Goal: Check status: Check status

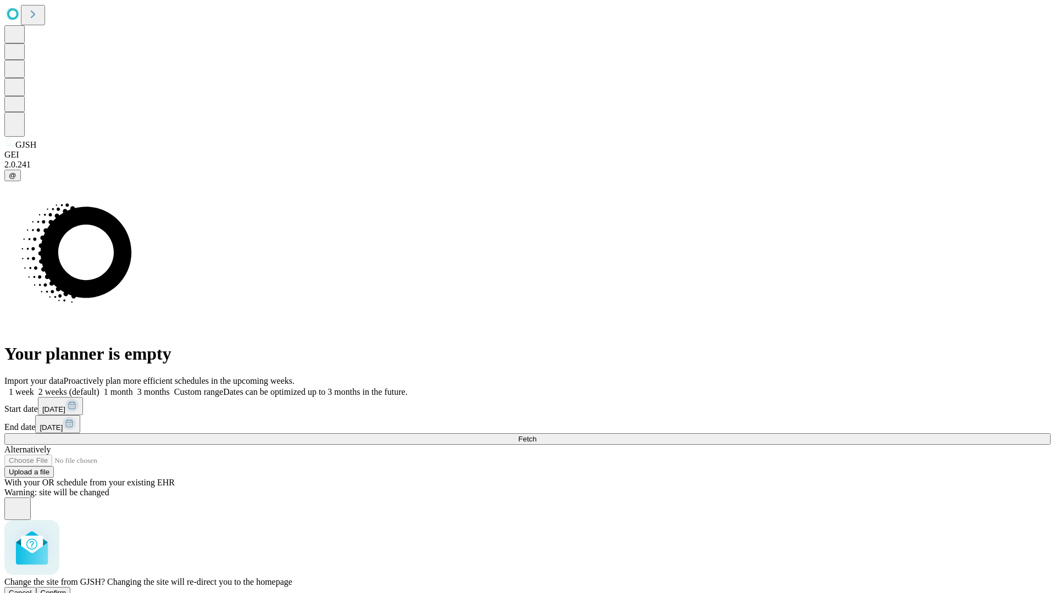
click at [66, 589] on span "Confirm" at bounding box center [54, 593] width 26 height 8
click at [133, 387] on label "1 month" at bounding box center [116, 391] width 34 height 9
click at [536, 435] on span "Fetch" at bounding box center [527, 439] width 18 height 8
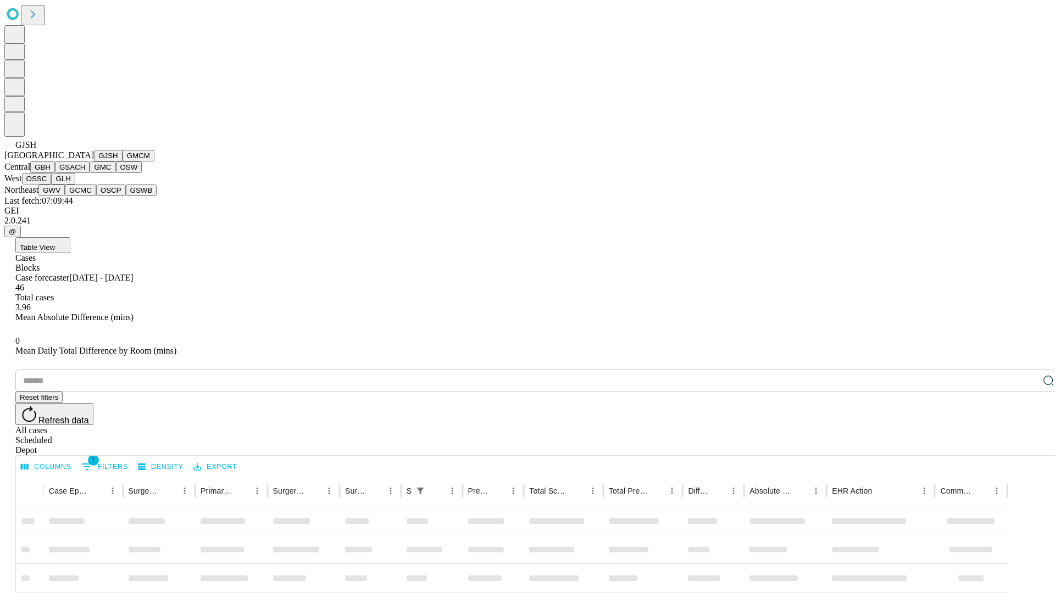
click at [123, 162] on button "GMCM" at bounding box center [139, 156] width 32 height 12
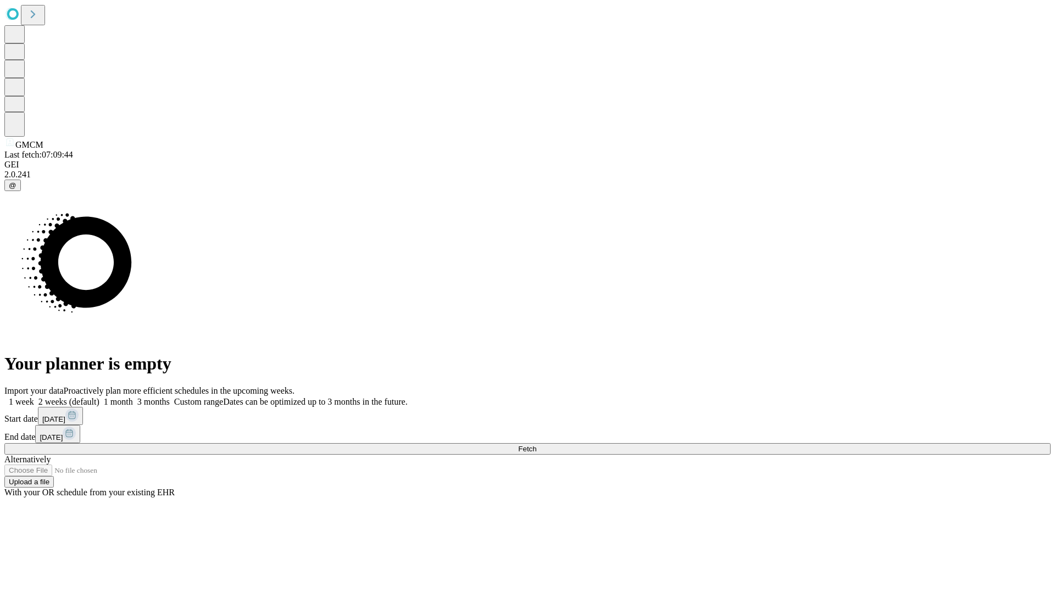
click at [133, 397] on label "1 month" at bounding box center [116, 401] width 34 height 9
click at [536, 445] on span "Fetch" at bounding box center [527, 449] width 18 height 8
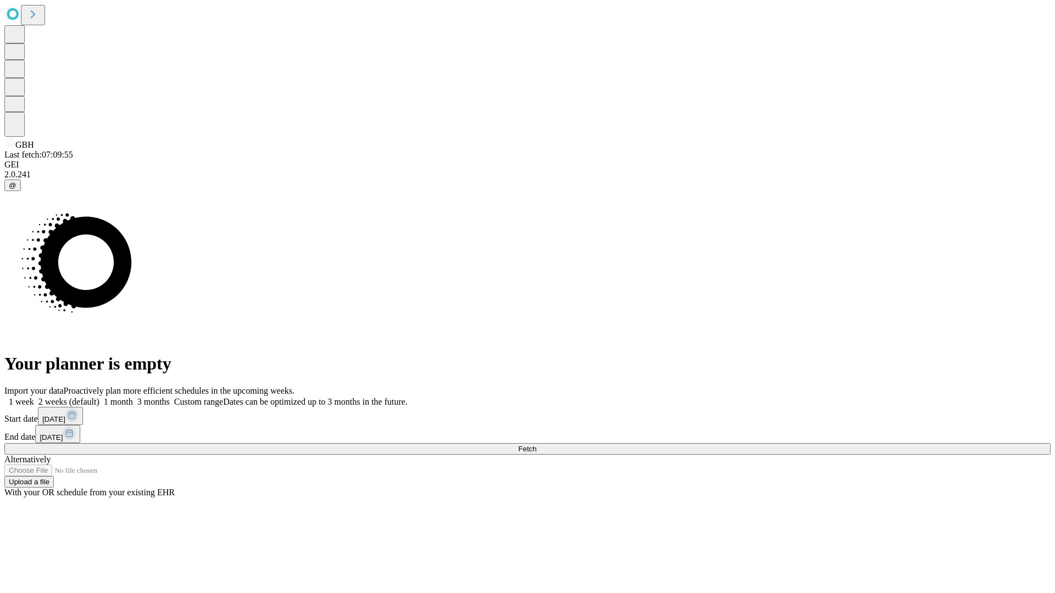
click at [133, 397] on label "1 month" at bounding box center [116, 401] width 34 height 9
click at [536, 445] on span "Fetch" at bounding box center [527, 449] width 18 height 8
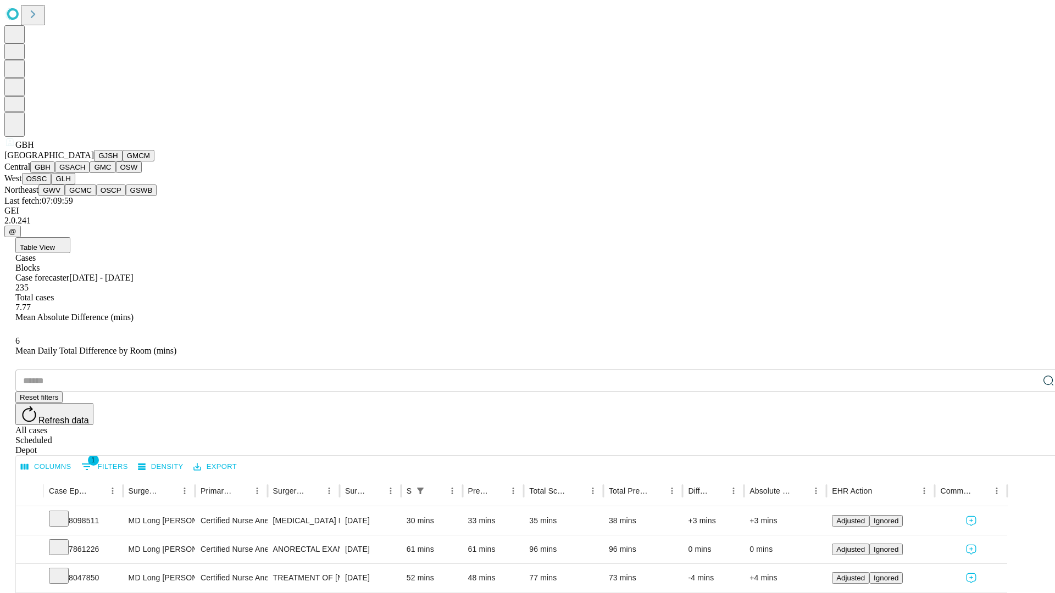
click at [85, 173] on button "GSACH" at bounding box center [72, 168] width 35 height 12
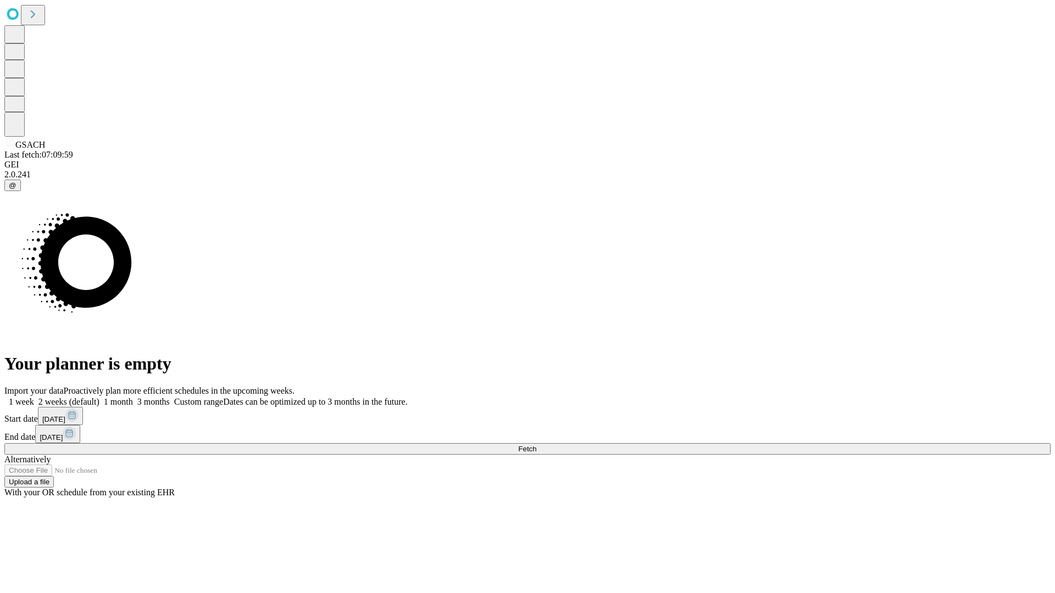
click at [133, 397] on label "1 month" at bounding box center [116, 401] width 34 height 9
click at [536, 445] on span "Fetch" at bounding box center [527, 449] width 18 height 8
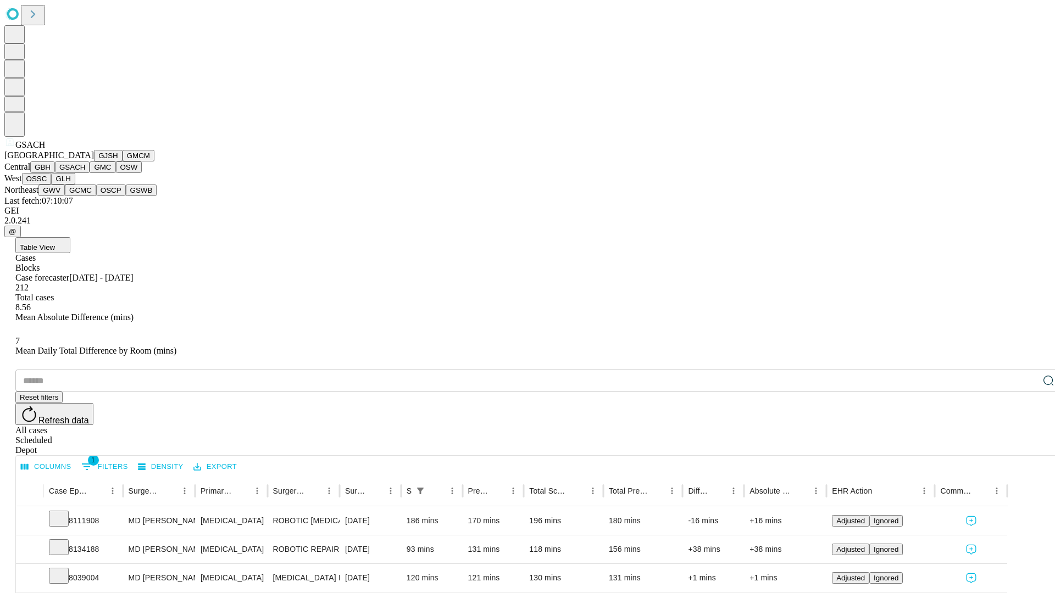
click at [90, 173] on button "GMC" at bounding box center [103, 168] width 26 height 12
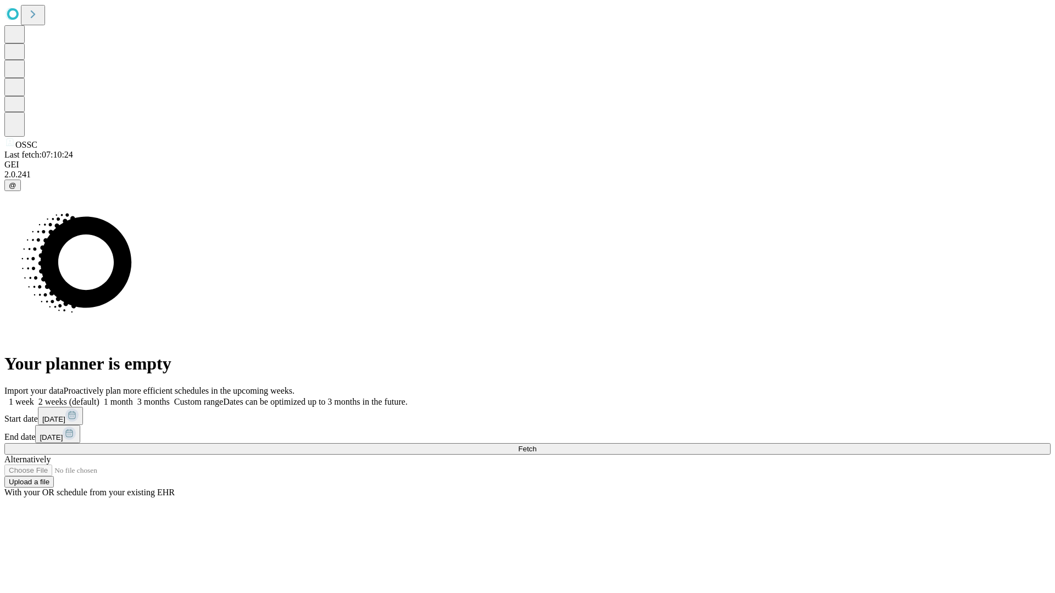
click at [133, 397] on label "1 month" at bounding box center [116, 401] width 34 height 9
click at [536, 445] on span "Fetch" at bounding box center [527, 449] width 18 height 8
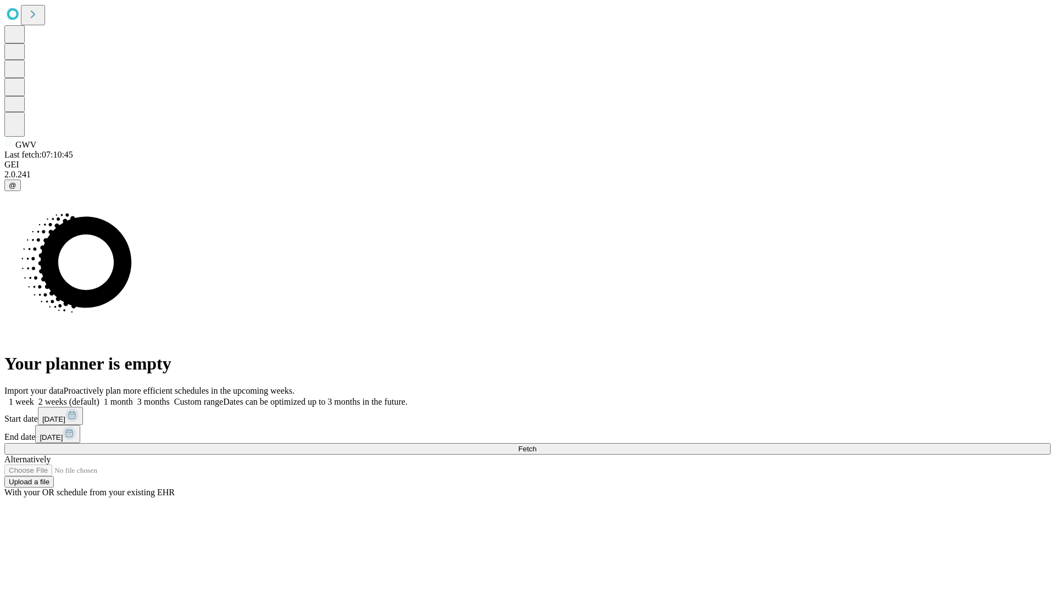
click at [133, 397] on label "1 month" at bounding box center [116, 401] width 34 height 9
click at [536, 445] on span "Fetch" at bounding box center [527, 449] width 18 height 8
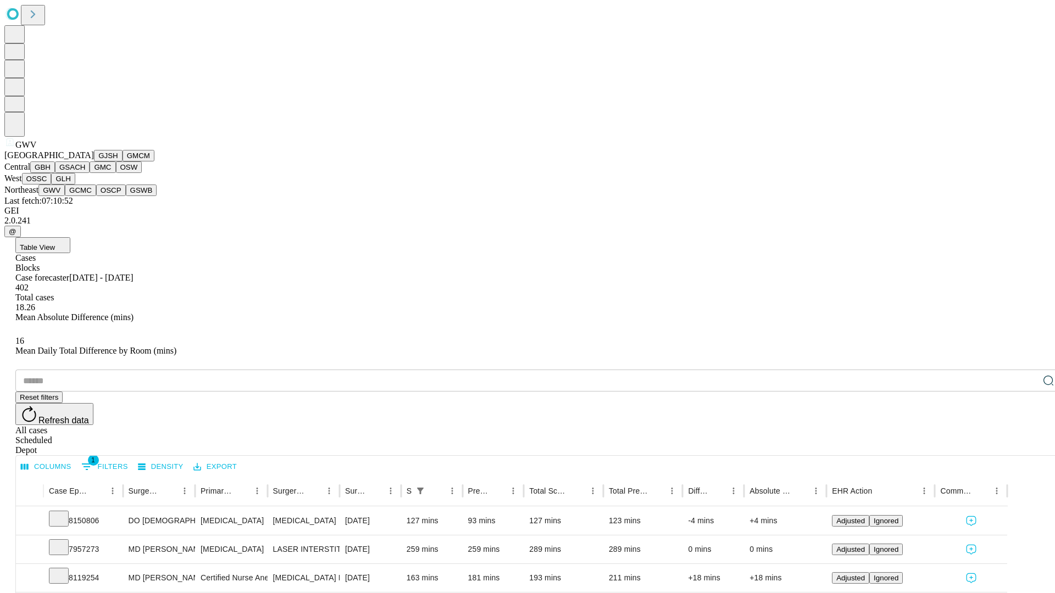
click at [85, 196] on button "GCMC" at bounding box center [80, 191] width 31 height 12
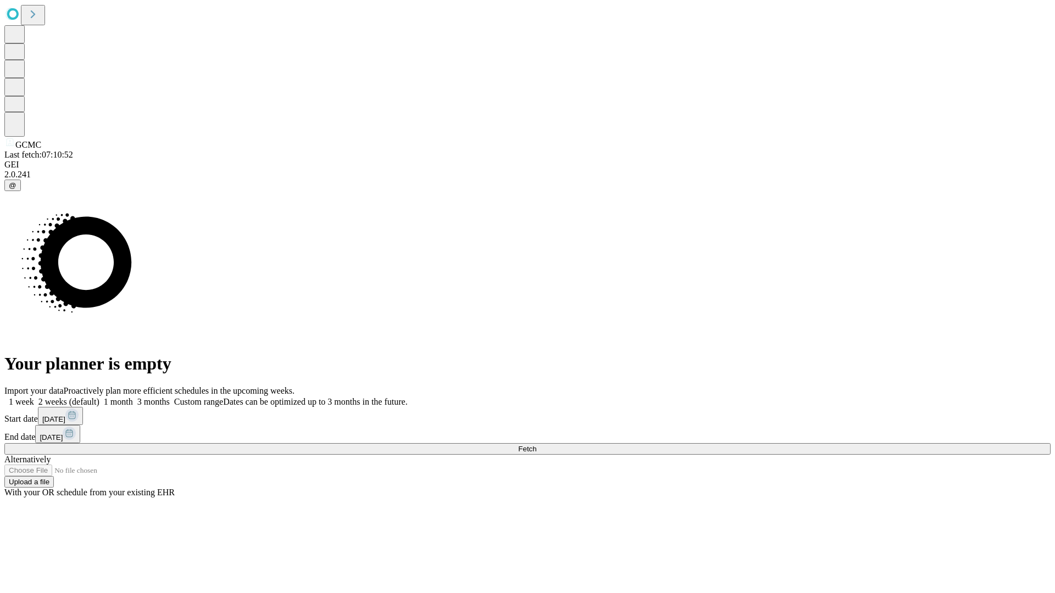
click at [133, 397] on label "1 month" at bounding box center [116, 401] width 34 height 9
click at [536, 445] on span "Fetch" at bounding box center [527, 449] width 18 height 8
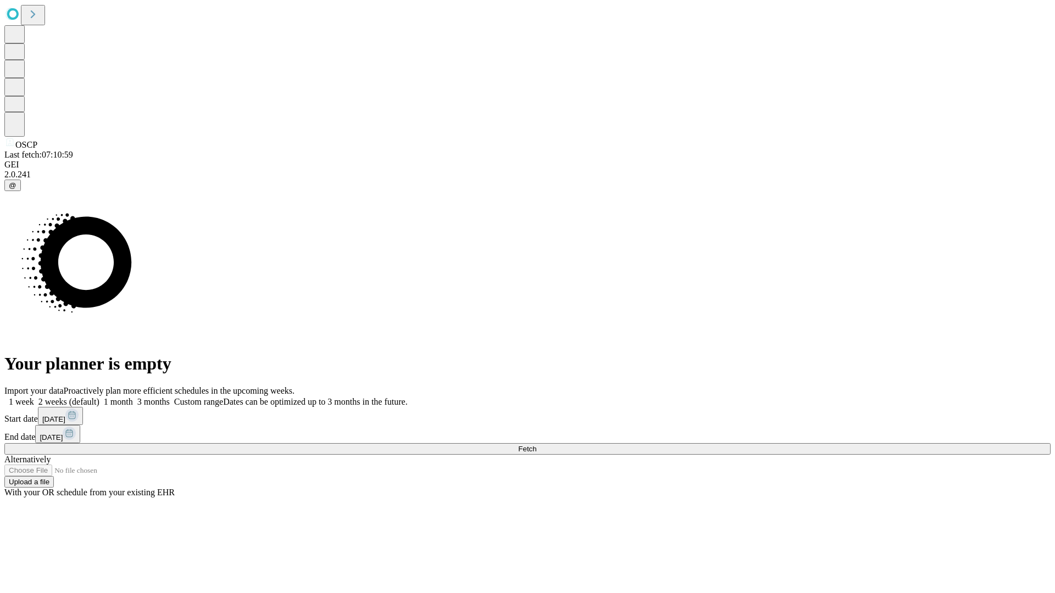
click at [536, 445] on span "Fetch" at bounding box center [527, 449] width 18 height 8
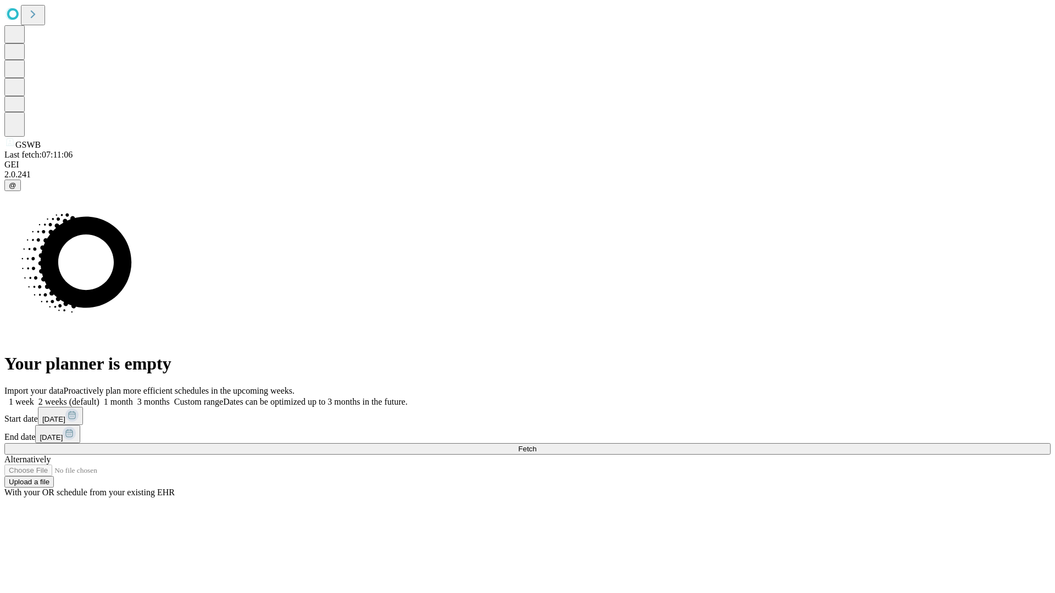
click at [133, 397] on label "1 month" at bounding box center [116, 401] width 34 height 9
click at [536, 445] on span "Fetch" at bounding box center [527, 449] width 18 height 8
